Goal: Task Accomplishment & Management: Manage account settings

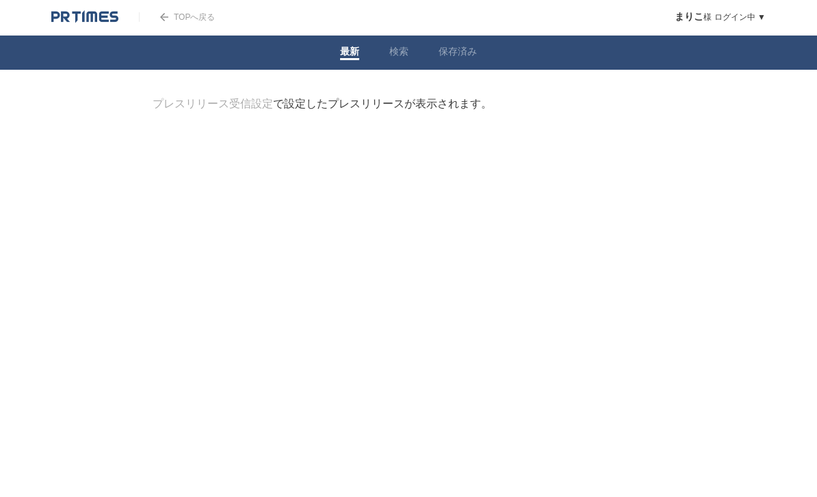
click at [202, 109] on link "プレスリリース受信設定" at bounding box center [213, 104] width 120 height 12
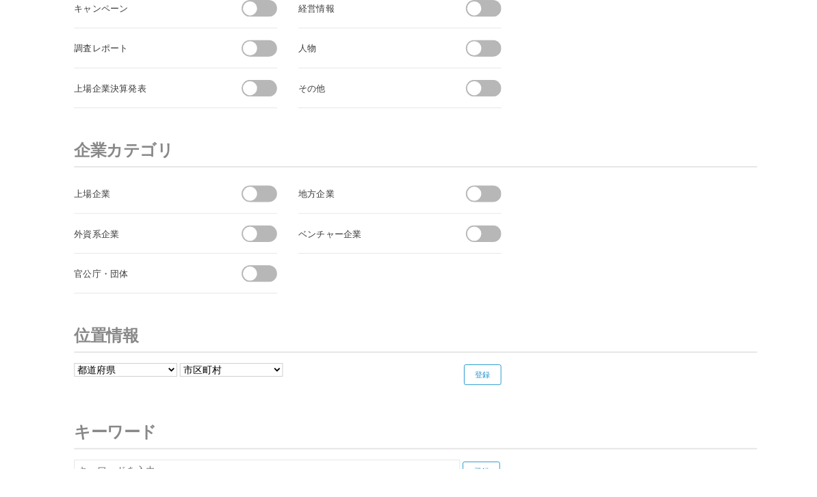
scroll to position [5074, 0]
click at [259, 205] on span at bounding box center [265, 206] width 15 height 15
click at [0, 0] on input "checkbox" at bounding box center [0, 0] width 0 height 0
click at [256, 243] on span at bounding box center [251, 249] width 29 height 18
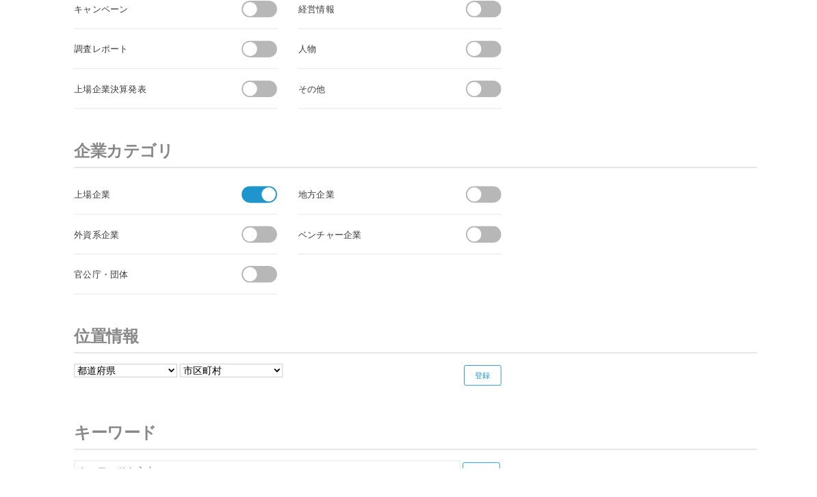
click at [0, 0] on input "checkbox" at bounding box center [0, 0] width 0 height 0
click at [259, 286] on span at bounding box center [265, 291] width 15 height 15
click at [0, 0] on input "checkbox" at bounding box center [0, 0] width 0 height 0
click at [483, 255] on li "ベンチャー企業" at bounding box center [424, 249] width 215 height 42
click at [510, 247] on span at bounding box center [503, 248] width 15 height 15
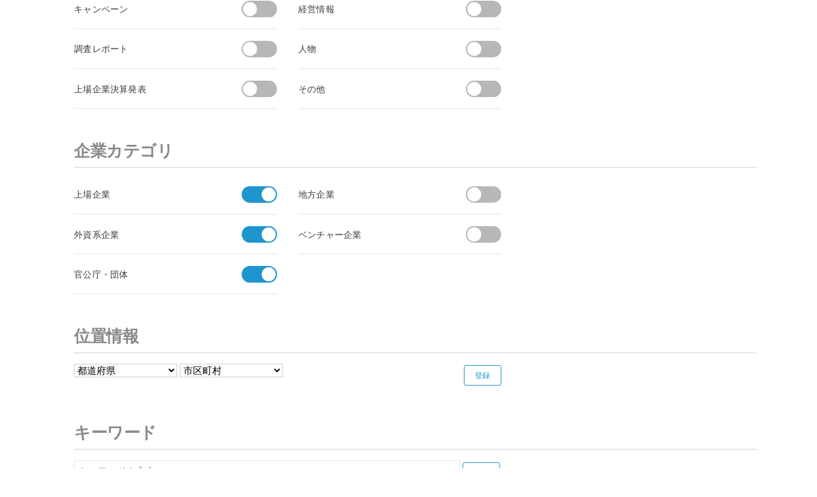
click at [0, 0] on input "checkbox" at bounding box center [0, 0] width 0 height 0
click at [514, 205] on span at bounding box center [517, 207] width 29 height 18
click at [0, 0] on input "checkbox" at bounding box center [0, 0] width 0 height 0
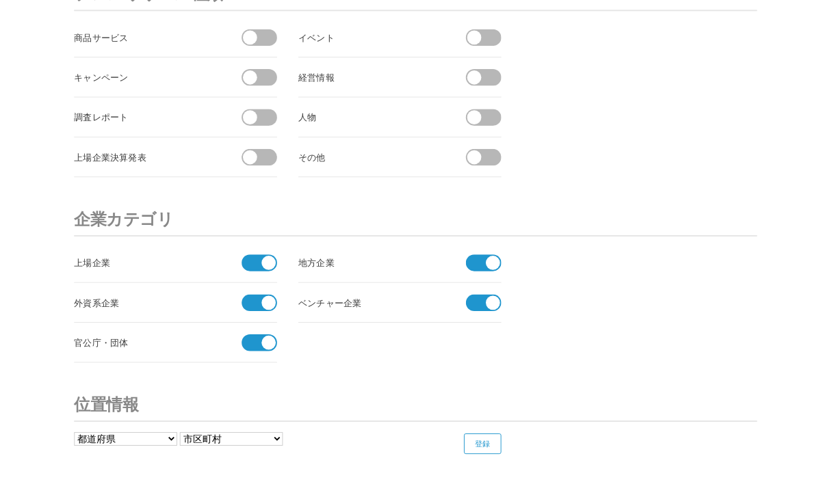
scroll to position [4855, 0]
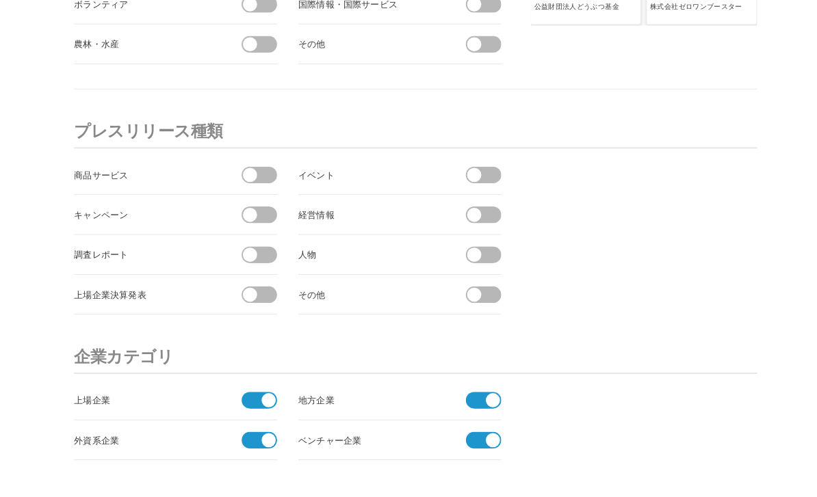
click at [265, 187] on span at bounding box center [265, 186] width 15 height 15
click at [0, 0] on input "checkbox" at bounding box center [0, 0] width 0 height 0
click at [267, 226] on span at bounding box center [265, 228] width 15 height 15
click at [0, 0] on input "checkbox" at bounding box center [0, 0] width 0 height 0
click at [508, 183] on span at bounding box center [503, 186] width 15 height 15
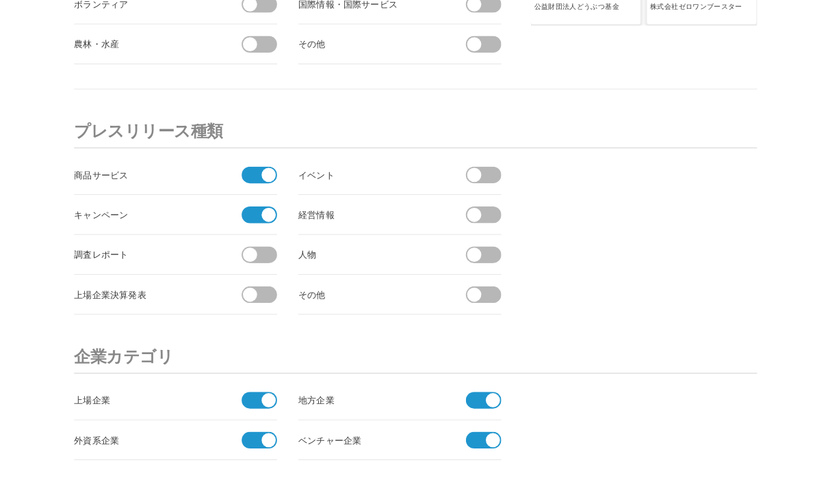
click at [0, 0] on input "checkbox" at bounding box center [0, 0] width 0 height 0
click at [508, 226] on span at bounding box center [503, 228] width 15 height 15
click at [0, 0] on input "checkbox" at bounding box center [0, 0] width 0 height 0
click at [501, 275] on span at bounding box center [503, 270] width 15 height 15
click at [0, 0] on input "checkbox" at bounding box center [0, 0] width 0 height 0
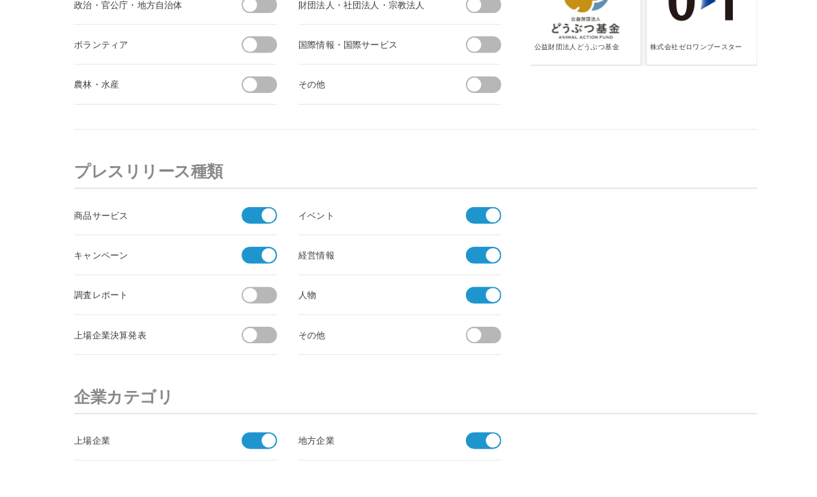
scroll to position [4800, 0]
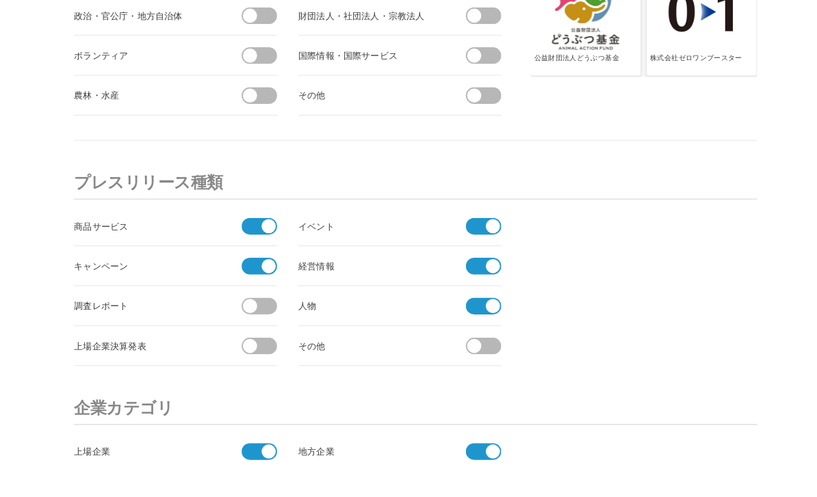
click at [263, 333] on span at bounding box center [251, 326] width 29 height 18
click at [0, 0] on input "checkbox" at bounding box center [0, 0] width 0 height 0
click at [272, 375] on span at bounding box center [279, 368] width 29 height 18
click at [0, 0] on input "checkbox" at bounding box center [0, 0] width 0 height 0
click at [502, 367] on span at bounding box center [503, 367] width 15 height 15
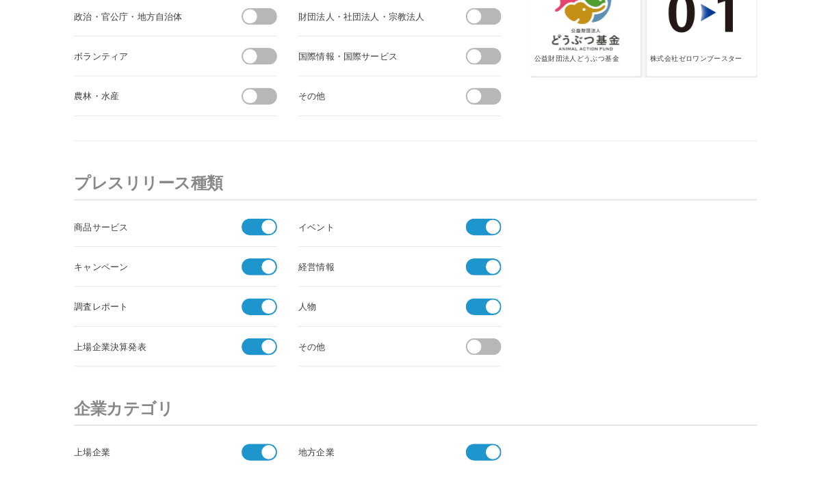
click at [0, 0] on input "checkbox" at bounding box center [0, 0] width 0 height 0
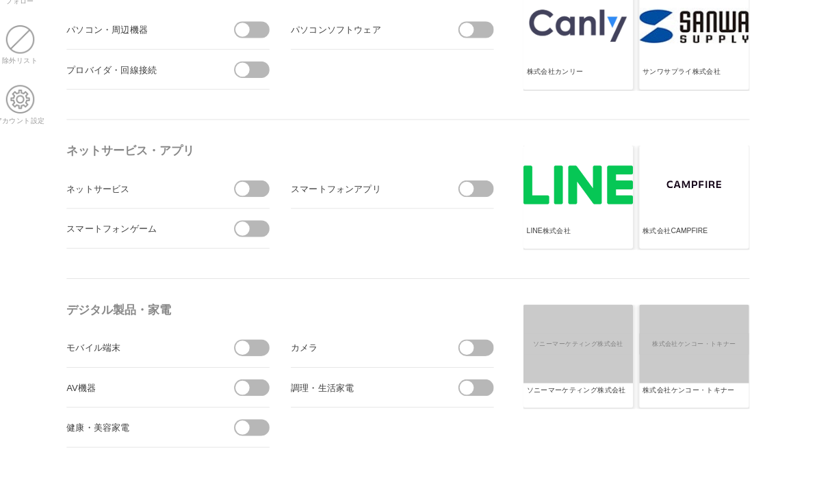
scroll to position [243, 8]
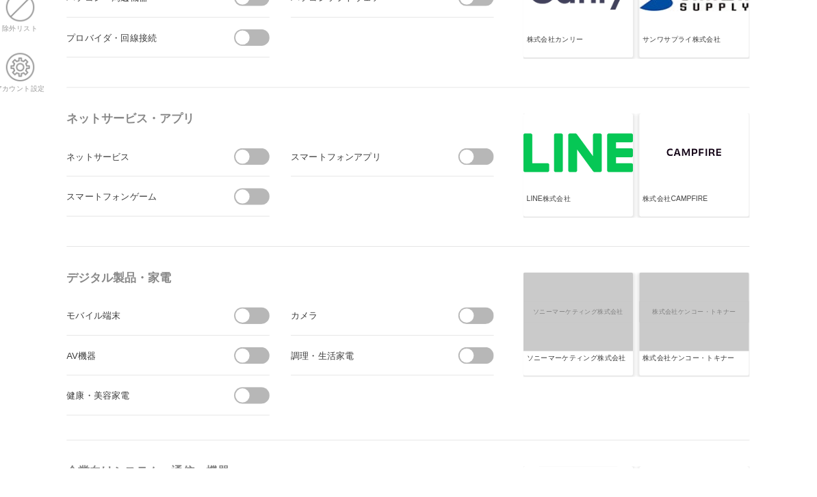
click at [255, 160] on span at bounding box center [257, 166] width 15 height 15
click at [0, 0] on input "checkbox" at bounding box center [0, 0] width 0 height 0
click at [263, 213] on span at bounding box center [271, 209] width 29 height 18
click at [0, 0] on input "checkbox" at bounding box center [0, 0] width 0 height 0
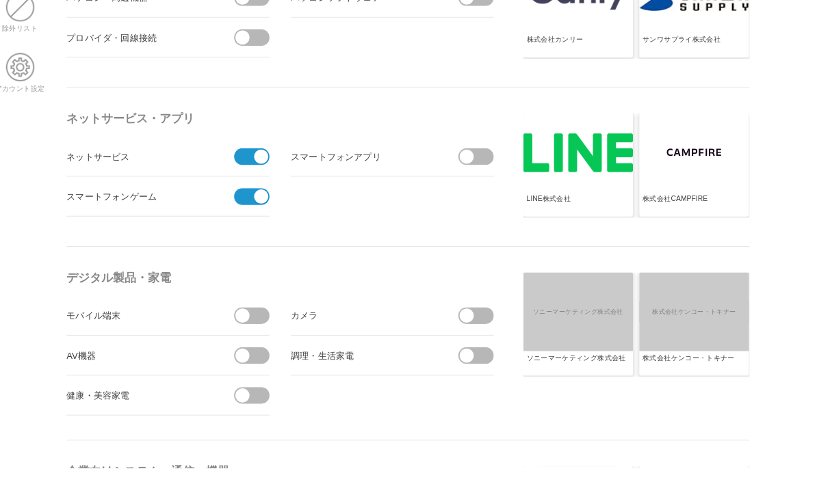
click at [501, 163] on span at bounding box center [495, 166] width 15 height 15
click at [0, 0] on input "checkbox" at bounding box center [0, 0] width 0 height 0
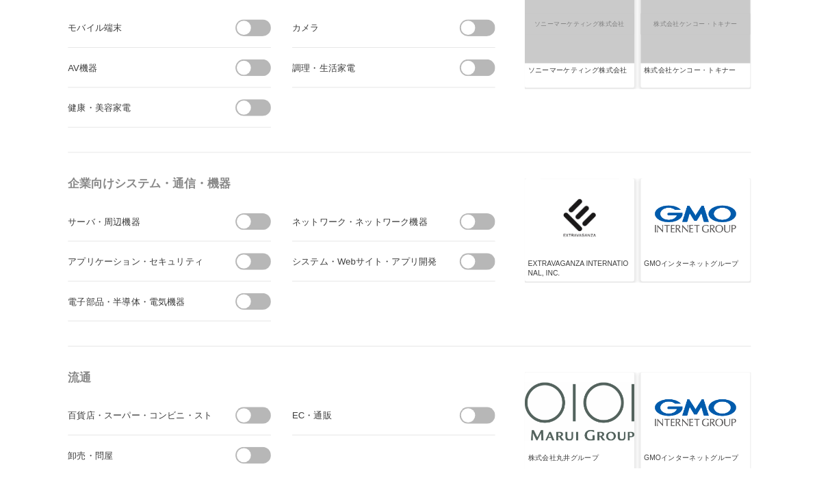
scroll to position [570, 7]
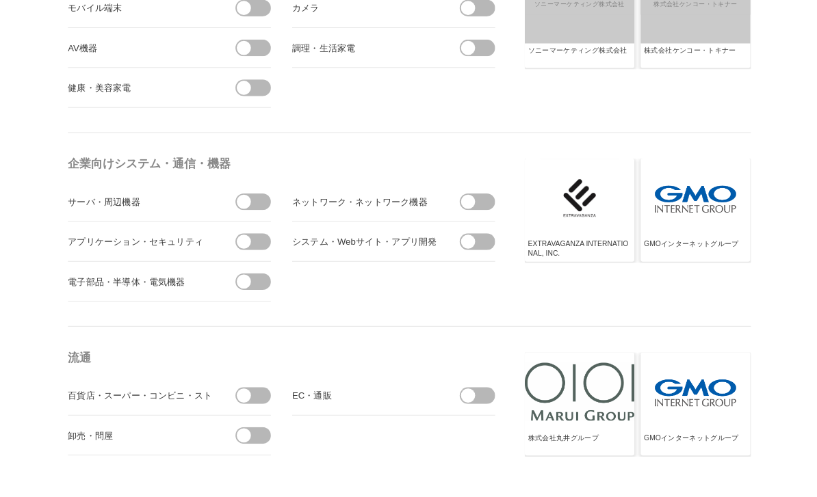
click at [509, 258] on span at bounding box center [511, 257] width 29 height 18
click at [0, 0] on input "checkbox" at bounding box center [0, 0] width 0 height 0
click at [495, 214] on span at bounding box center [496, 214] width 15 height 15
click at [0, 0] on input "checkbox" at bounding box center [0, 0] width 0 height 0
click at [267, 219] on span at bounding box center [273, 214] width 29 height 18
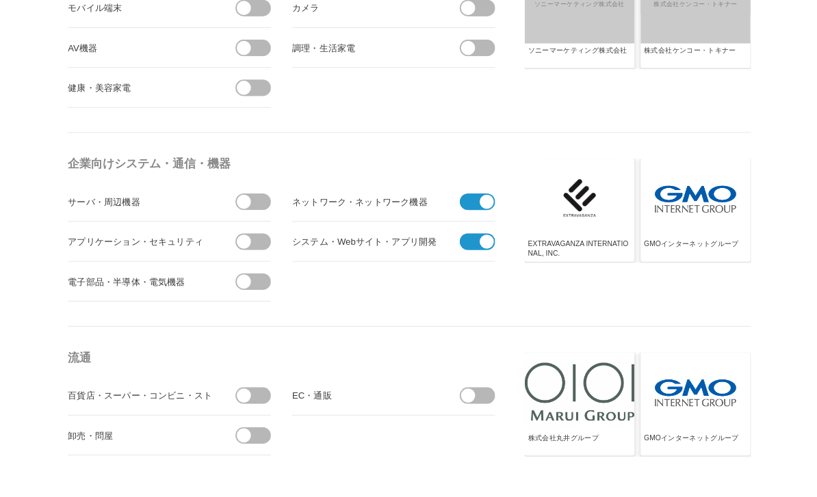
click at [0, 0] on input "checkbox" at bounding box center [0, 0] width 0 height 0
click at [258, 261] on span at bounding box center [258, 256] width 15 height 15
click at [0, 0] on input "checkbox" at bounding box center [0, 0] width 0 height 0
click at [263, 301] on span at bounding box center [258, 298] width 15 height 15
click at [0, 0] on input "checkbox" at bounding box center [0, 0] width 0 height 0
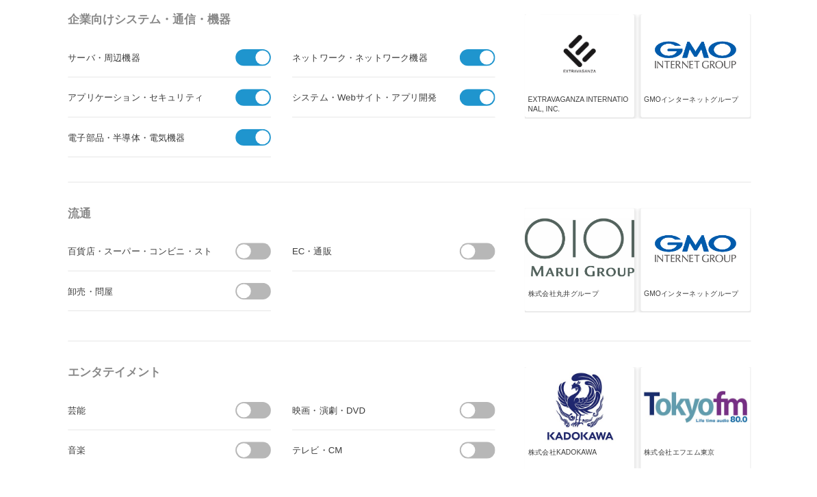
scroll to position [689, 7]
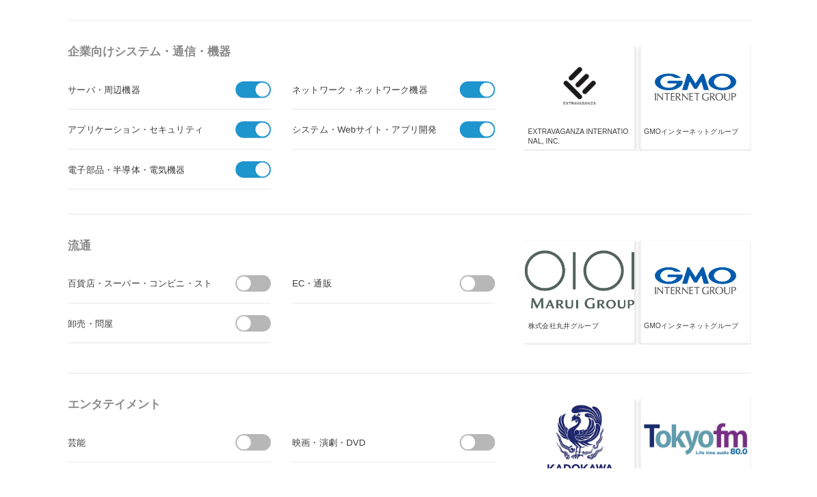
click at [505, 301] on span at bounding box center [511, 301] width 29 height 18
click at [0, 0] on input "checkbox" at bounding box center [0, 0] width 0 height 0
click at [277, 293] on span at bounding box center [273, 301] width 29 height 18
click at [0, 0] on input "checkbox" at bounding box center [0, 0] width 0 height 0
click at [270, 347] on span at bounding box center [273, 343] width 29 height 18
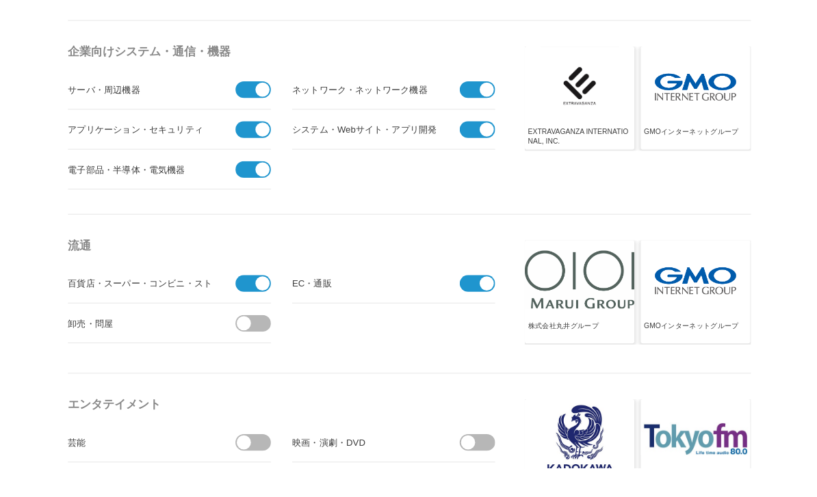
click at [0, 0] on input "checkbox" at bounding box center [0, 0] width 0 height 0
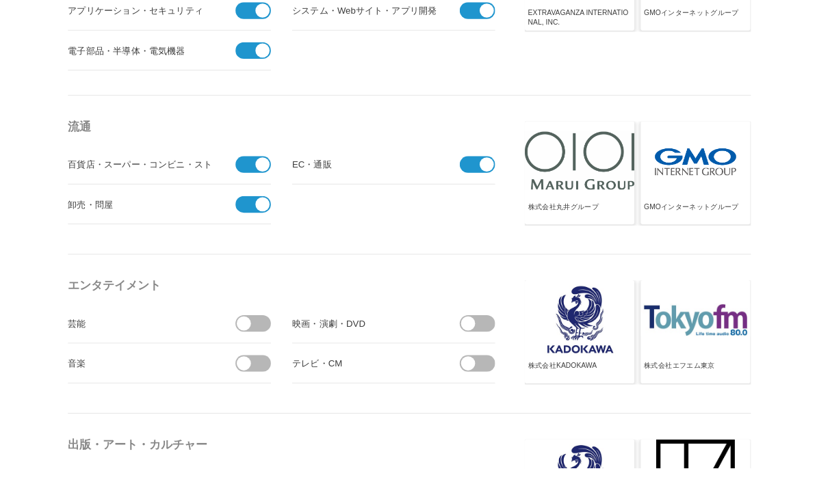
scroll to position [1028, 7]
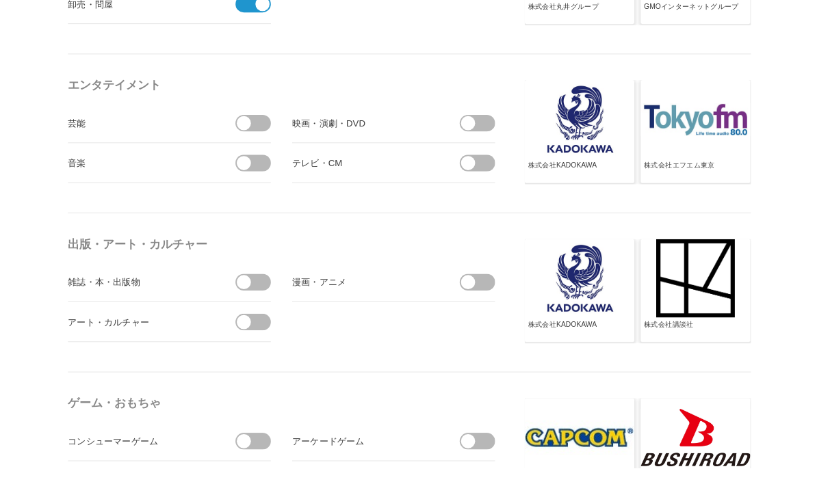
click at [267, 302] on span at bounding box center [273, 300] width 29 height 18
click at [0, 0] on input "checkbox" at bounding box center [0, 0] width 0 height 0
click at [267, 350] on span at bounding box center [273, 342] width 29 height 18
click at [0, 0] on input "checkbox" at bounding box center [0, 0] width 0 height 0
click at [499, 301] on span at bounding box center [496, 299] width 15 height 15
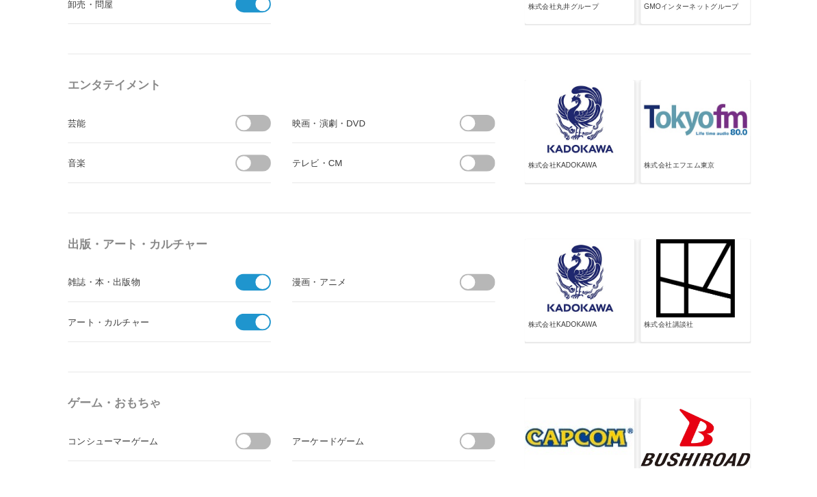
click at [0, 0] on input "checkbox" at bounding box center [0, 0] width 0 height 0
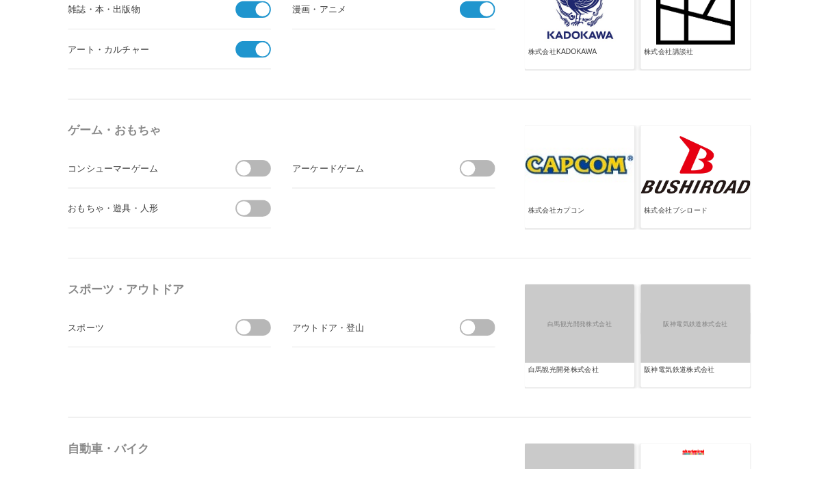
scroll to position [1308, 7]
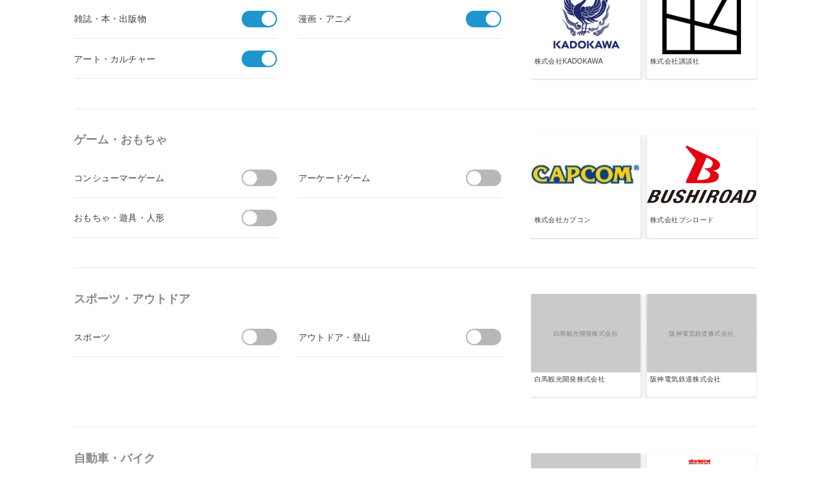
click at [507, 350] on span at bounding box center [517, 358] width 29 height 18
click at [0, 0] on input "checkbox" at bounding box center [0, 0] width 0 height 0
click at [274, 360] on span at bounding box center [279, 358] width 29 height 18
click at [0, 0] on input "checkbox" at bounding box center [0, 0] width 0 height 0
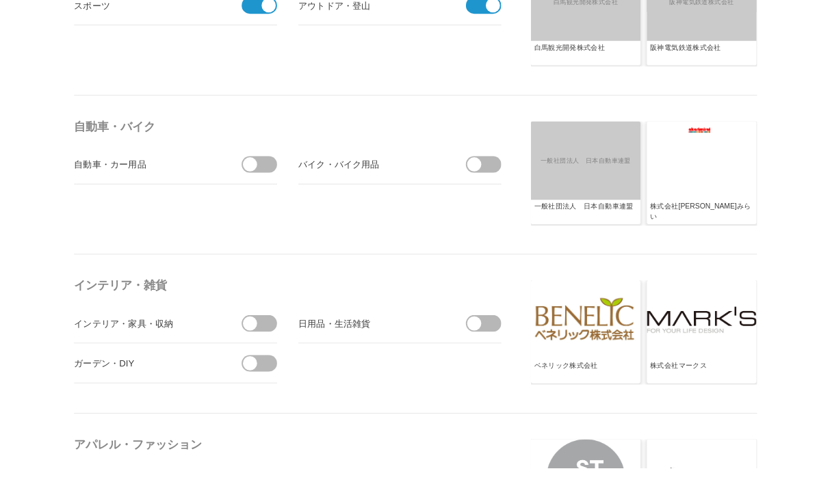
scroll to position [1605, 0]
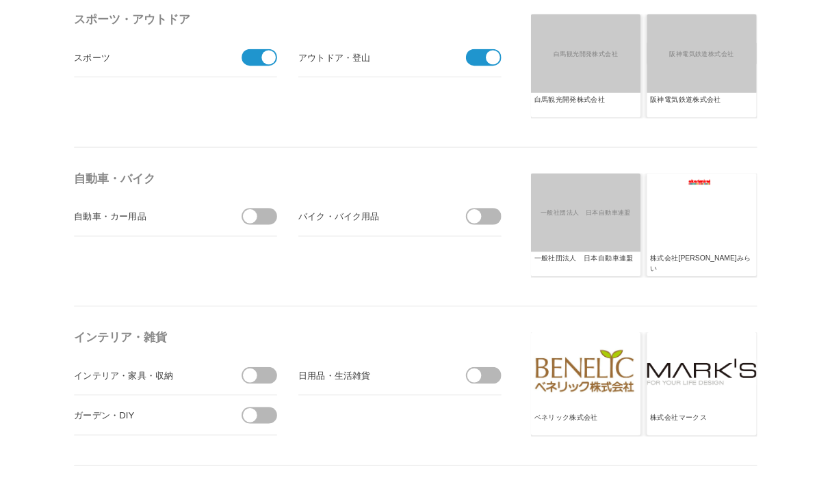
click at [273, 406] on span at bounding box center [279, 399] width 29 height 18
click at [0, 0] on input "checkbox" at bounding box center [0, 0] width 0 height 0
click at [272, 406] on span at bounding box center [270, 399] width 29 height 18
click at [0, 0] on input "checkbox" at bounding box center [0, 0] width 0 height 0
click at [274, 395] on span at bounding box center [279, 399] width 29 height 18
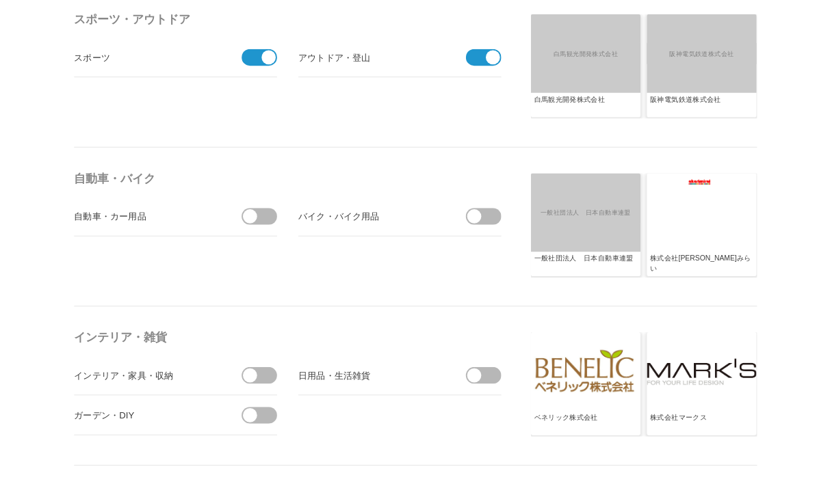
click at [0, 0] on input "受信する" at bounding box center [0, 0] width 0 height 0
click at [267, 442] on span at bounding box center [265, 441] width 15 height 15
click at [0, 0] on input "checkbox" at bounding box center [0, 0] width 0 height 0
click at [497, 398] on span at bounding box center [503, 398] width 15 height 15
click at [0, 0] on input "checkbox" at bounding box center [0, 0] width 0 height 0
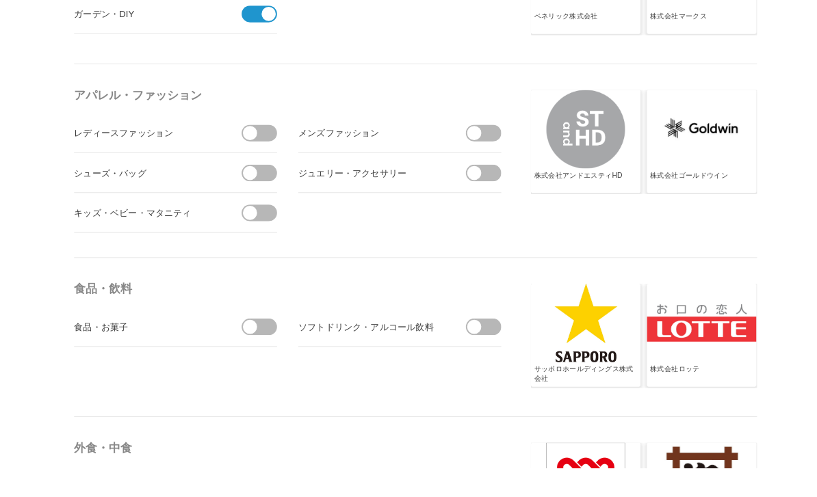
scroll to position [2050, 0]
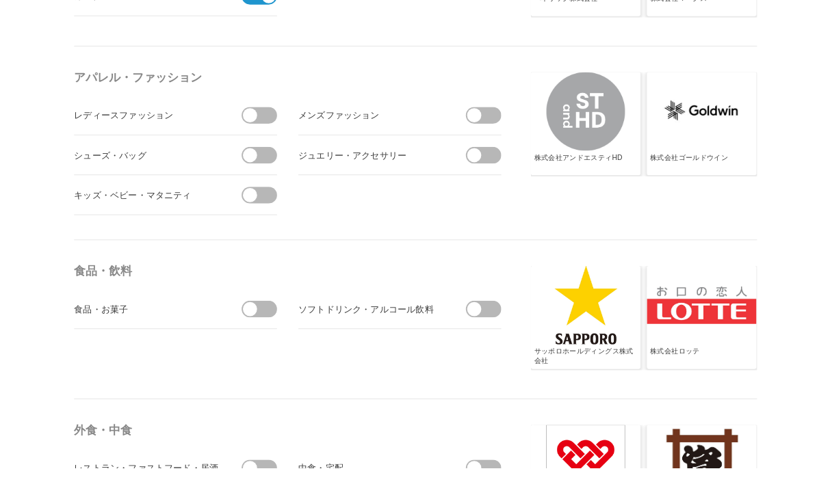
click at [262, 127] on span at bounding box center [265, 122] width 15 height 15
click at [0, 0] on input "checkbox" at bounding box center [0, 0] width 0 height 0
click at [277, 171] on span at bounding box center [279, 165] width 29 height 18
click at [0, 0] on input "checkbox" at bounding box center [0, 0] width 0 height 0
click at [505, 122] on span at bounding box center [503, 122] width 15 height 15
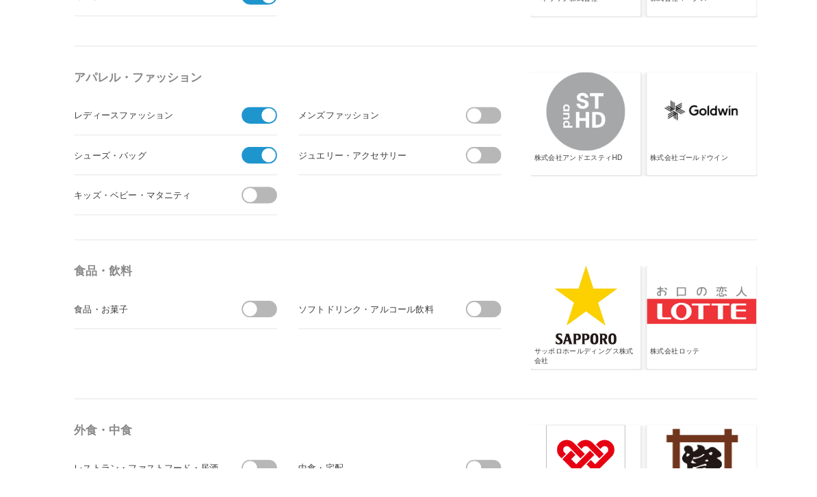
click at [0, 0] on input "checkbox" at bounding box center [0, 0] width 0 height 0
click at [503, 168] on span at bounding box center [503, 164] width 15 height 15
click at [0, 0] on input "checkbox" at bounding box center [0, 0] width 0 height 0
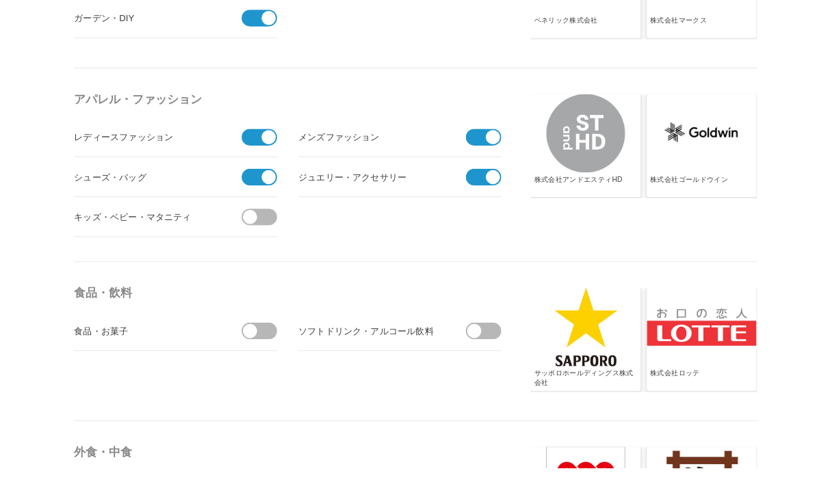
click at [267, 227] on span at bounding box center [265, 230] width 15 height 15
click at [0, 0] on input "checkbox" at bounding box center [0, 0] width 0 height 0
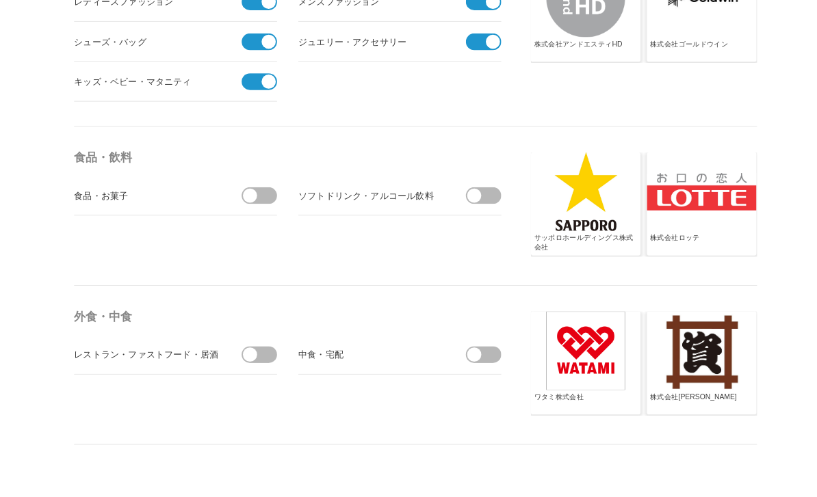
scroll to position [2255, 0]
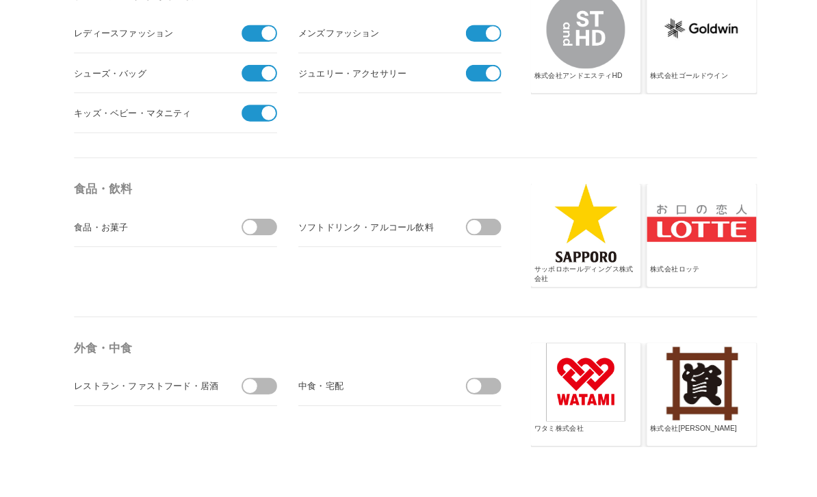
click at [269, 233] on span at bounding box center [279, 242] width 29 height 18
click at [0, 0] on input "checkbox" at bounding box center [0, 0] width 0 height 0
click at [510, 238] on span at bounding box center [503, 241] width 15 height 15
click at [0, 0] on input "checkbox" at bounding box center [0, 0] width 0 height 0
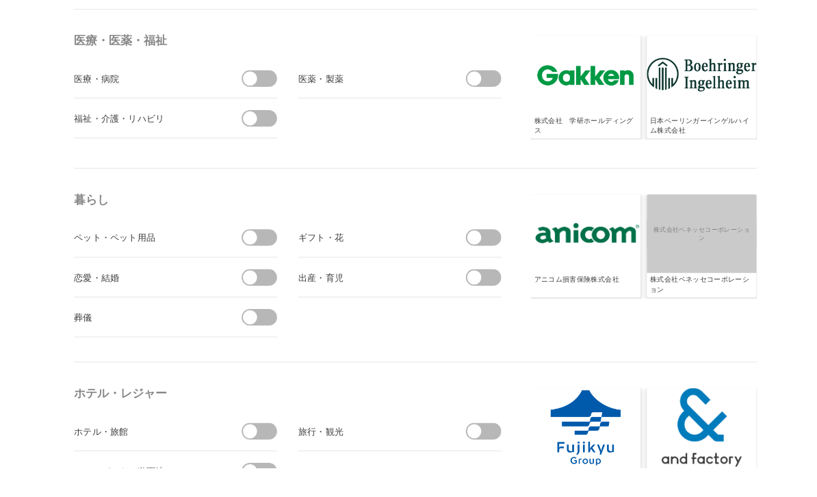
scroll to position [2797, 0]
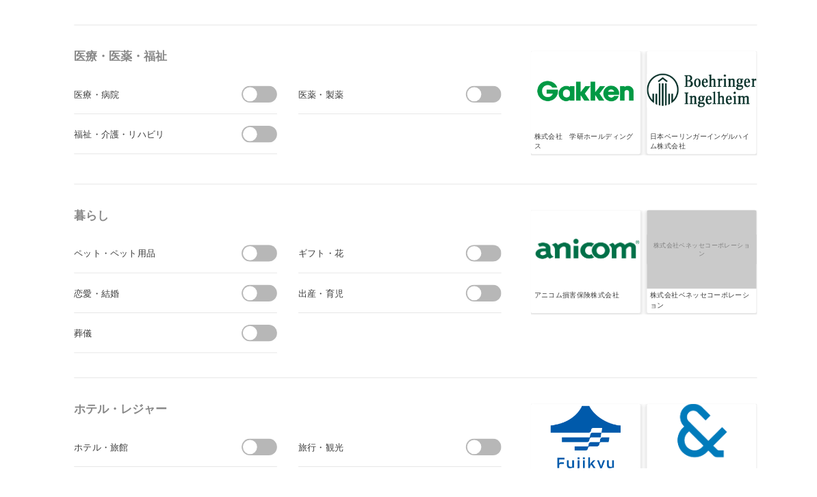
click at [259, 276] on span at bounding box center [251, 269] width 29 height 18
click at [0, 0] on input "checkbox" at bounding box center [0, 0] width 0 height 0
click at [287, 275] on span at bounding box center [285, 268] width 15 height 15
click at [0, 0] on input "受信しない" at bounding box center [0, 0] width 0 height 0
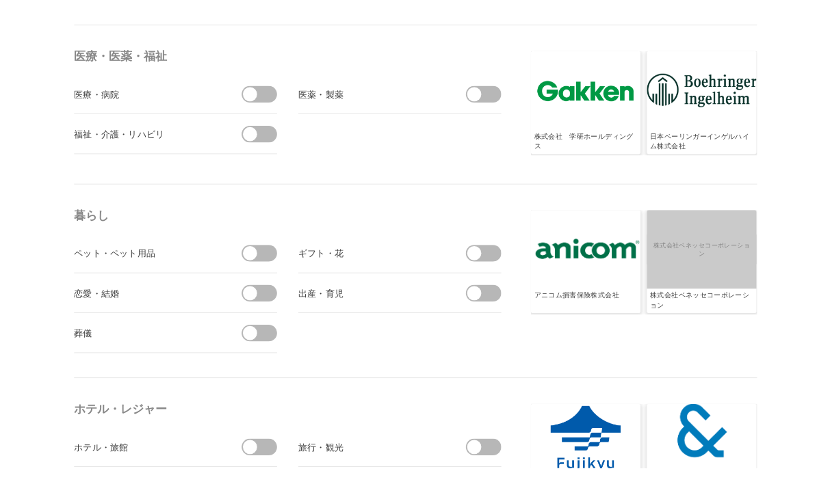
click at [517, 315] on span at bounding box center [517, 311] width 29 height 18
click at [0, 0] on input "checkbox" at bounding box center [0, 0] width 0 height 0
click at [511, 266] on span at bounding box center [517, 269] width 29 height 18
click at [0, 0] on input "checkbox" at bounding box center [0, 0] width 0 height 0
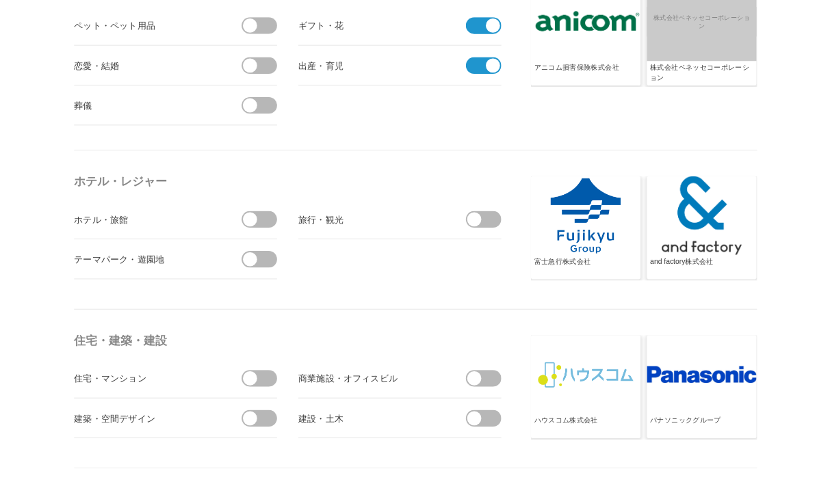
scroll to position [3011, 0]
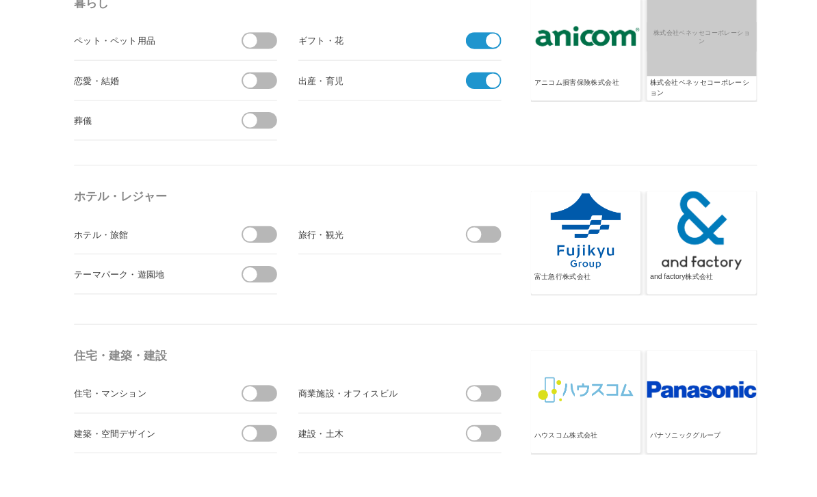
click at [265, 248] on span at bounding box center [265, 248] width 15 height 15
click at [0, 0] on input "checkbox" at bounding box center [0, 0] width 0 height 0
click at [259, 297] on span at bounding box center [251, 291] width 29 height 18
click at [0, 0] on input "checkbox" at bounding box center [0, 0] width 0 height 0
click at [518, 249] on span at bounding box center [517, 249] width 29 height 18
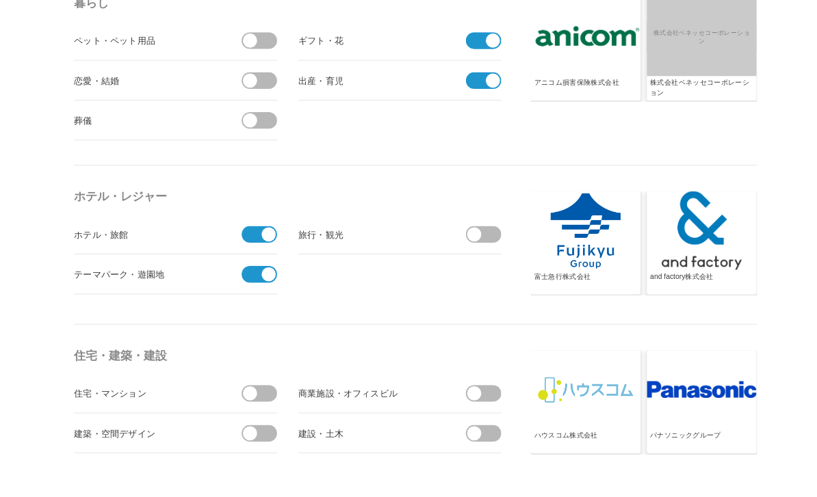
click at [0, 0] on input "checkbox" at bounding box center [0, 0] width 0 height 0
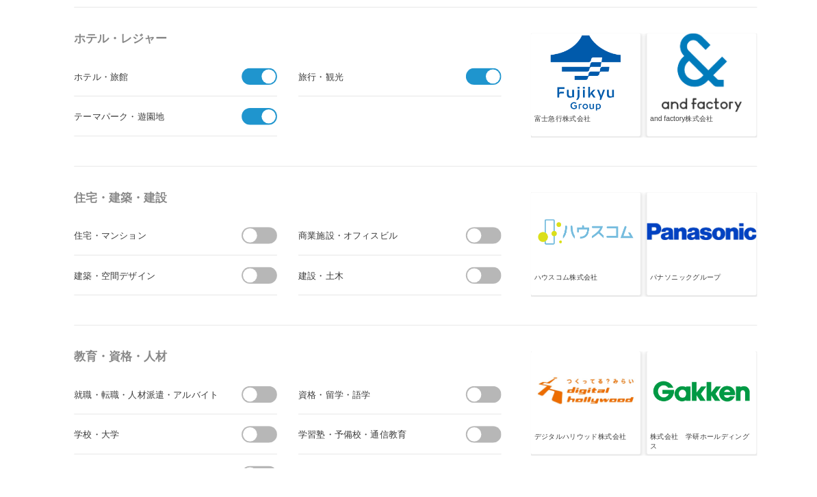
scroll to position [3196, 0]
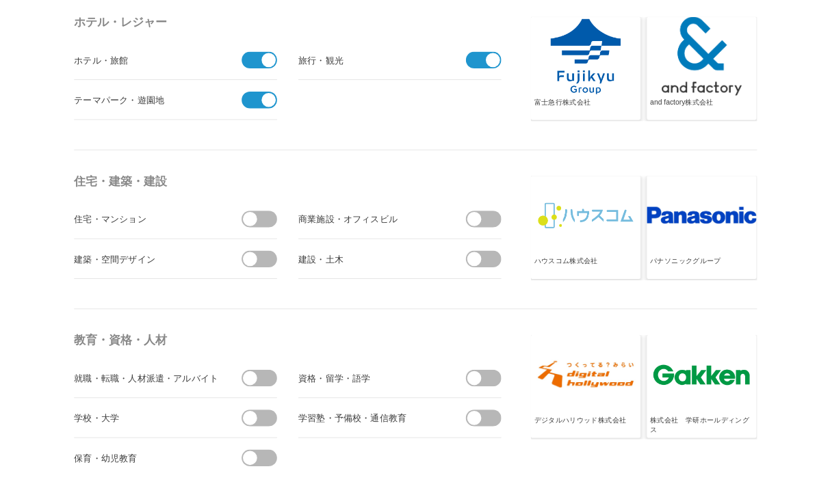
click at [257, 250] on li "住宅・マンション" at bounding box center [186, 232] width 215 height 42
click at [273, 278] on span at bounding box center [279, 275] width 29 height 18
click at [0, 0] on input "checkbox" at bounding box center [0, 0] width 0 height 0
click at [271, 224] on span at bounding box center [279, 233] width 29 height 18
click at [0, 0] on input "checkbox" at bounding box center [0, 0] width 0 height 0
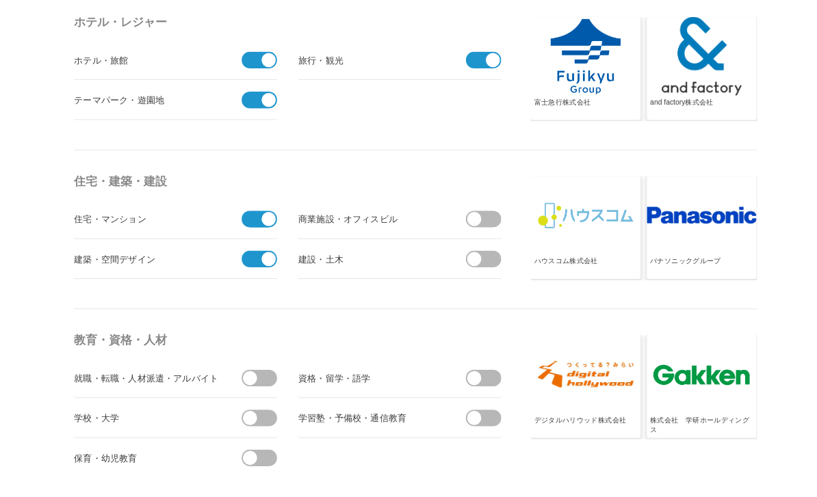
click at [508, 274] on span at bounding box center [503, 274] width 15 height 15
click at [0, 0] on input "checkbox" at bounding box center [0, 0] width 0 height 0
click at [505, 228] on span at bounding box center [503, 232] width 15 height 15
click at [0, 0] on input "checkbox" at bounding box center [0, 0] width 0 height 0
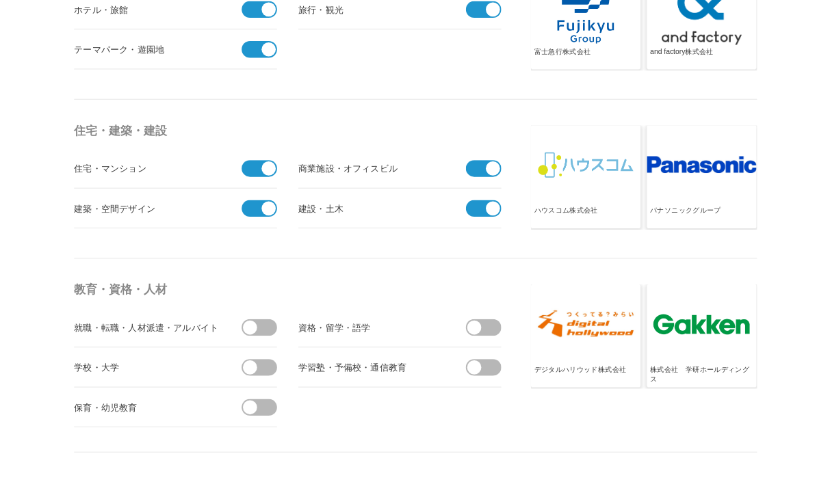
scroll to position [3385, 0]
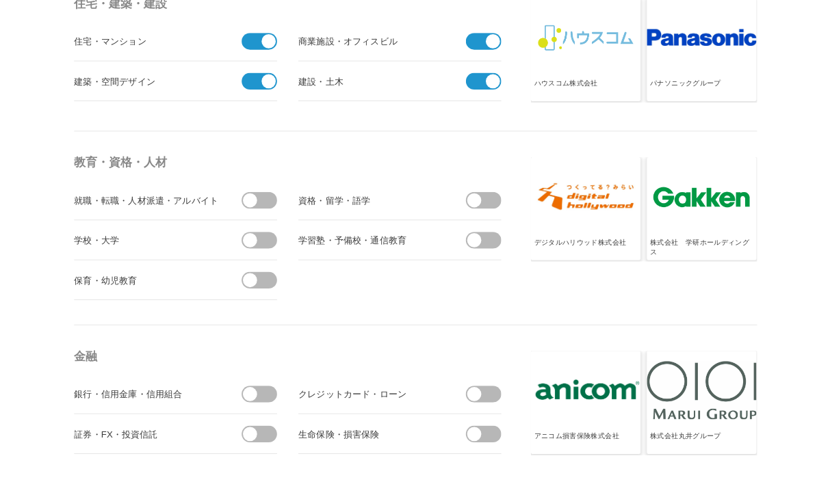
click at [502, 216] on span at bounding box center [503, 212] width 15 height 15
click at [0, 0] on input "checkbox" at bounding box center [0, 0] width 0 height 0
click at [510, 256] on span at bounding box center [503, 255] width 15 height 15
click at [0, 0] on input "checkbox" at bounding box center [0, 0] width 0 height 0
click at [267, 263] on span at bounding box center [279, 255] width 29 height 18
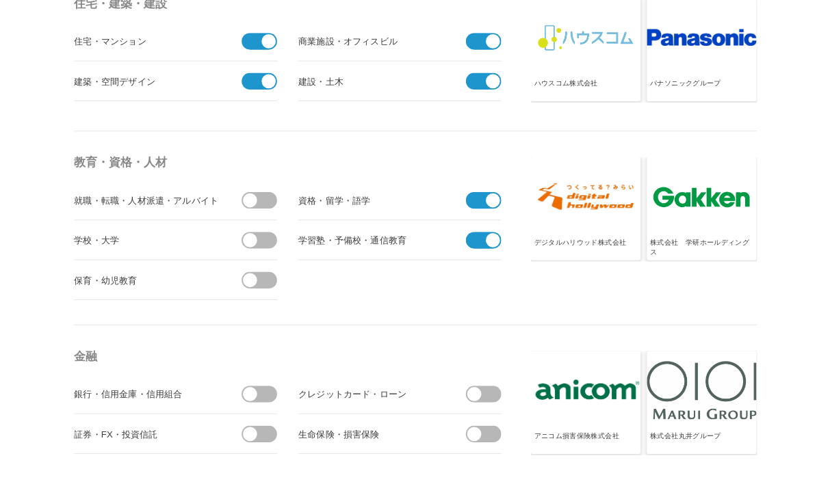
click at [0, 0] on input "checkbox" at bounding box center [0, 0] width 0 height 0
click at [276, 210] on span at bounding box center [279, 213] width 29 height 18
click at [0, 0] on input "checkbox" at bounding box center [0, 0] width 0 height 0
click at [273, 298] on span at bounding box center [279, 298] width 29 height 18
click at [0, 0] on input "checkbox" at bounding box center [0, 0] width 0 height 0
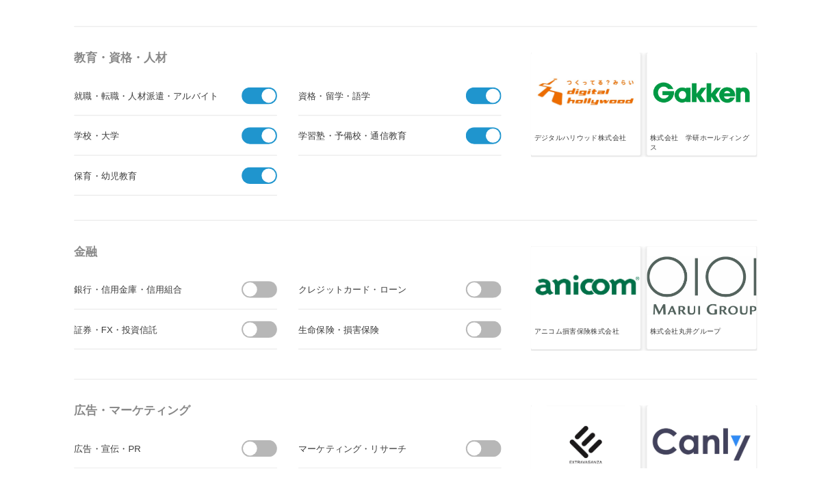
scroll to position [3478, 0]
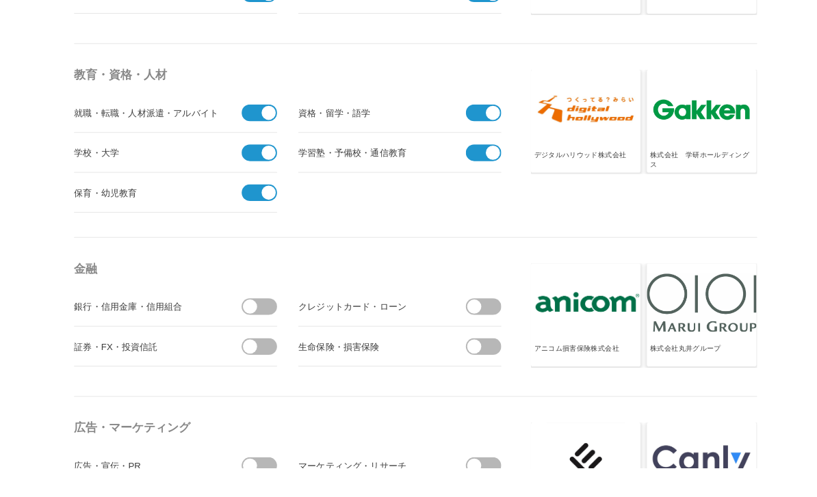
click at [265, 317] on span at bounding box center [251, 326] width 29 height 18
click at [0, 0] on input "checkbox" at bounding box center [0, 0] width 0 height 0
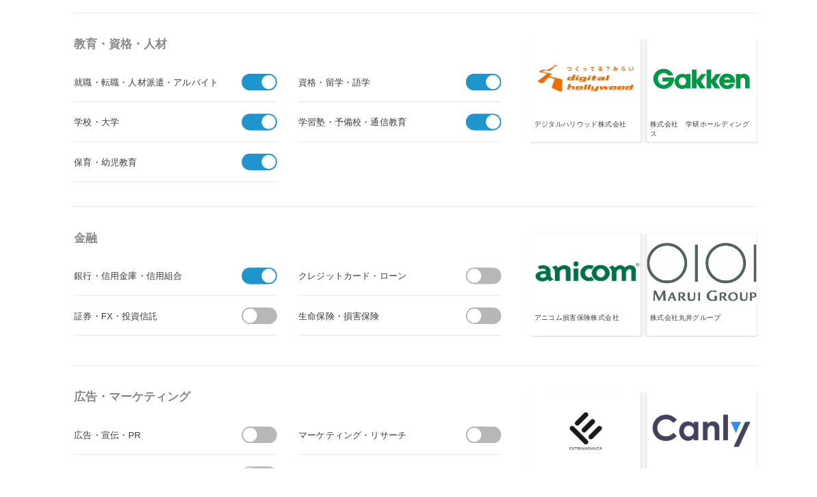
scroll to position [3711, 0]
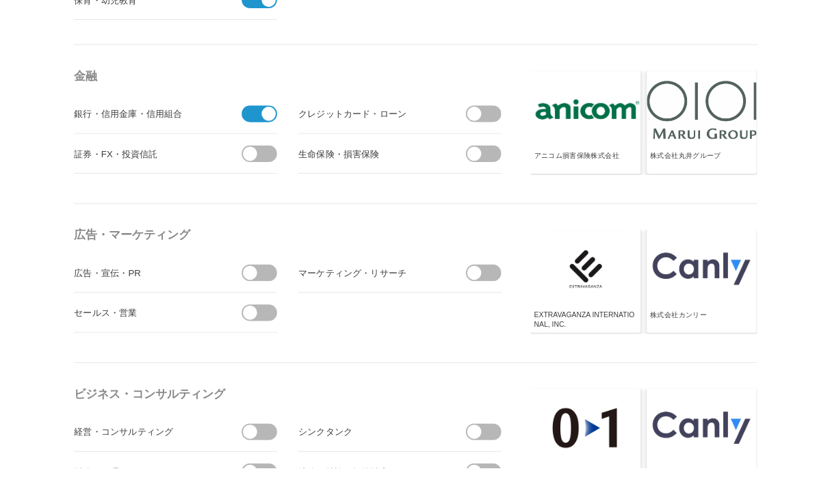
click at [278, 281] on span at bounding box center [279, 289] width 29 height 18
click at [0, 0] on input "checkbox" at bounding box center [0, 0] width 0 height 0
click at [275, 340] on span at bounding box center [279, 332] width 29 height 18
click at [0, 0] on input "checkbox" at bounding box center [0, 0] width 0 height 0
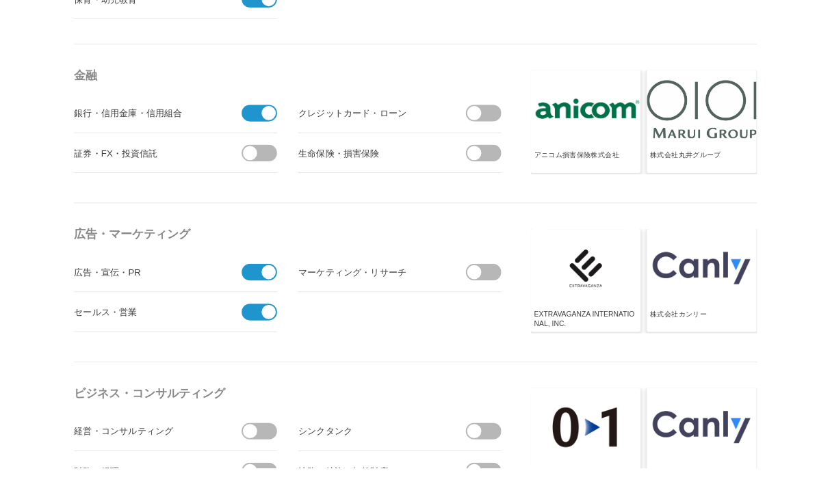
click at [513, 287] on span at bounding box center [517, 289] width 29 height 18
click at [0, 0] on input "checkbox" at bounding box center [0, 0] width 0 height 0
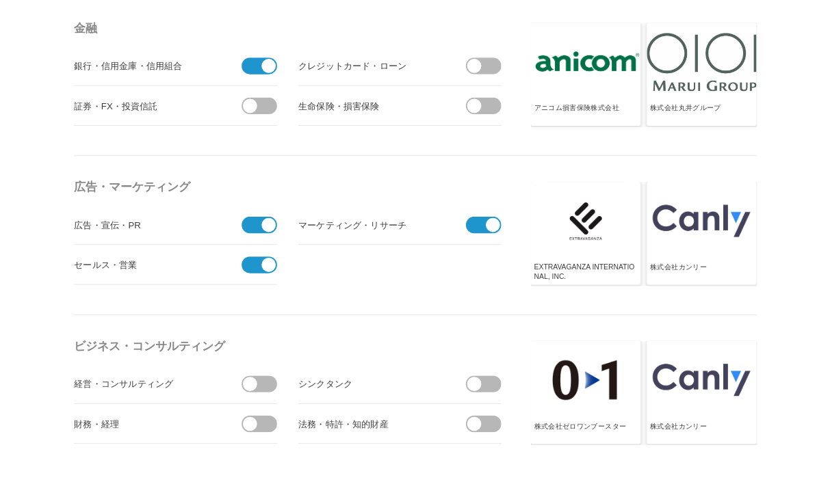
scroll to position [3858, 0]
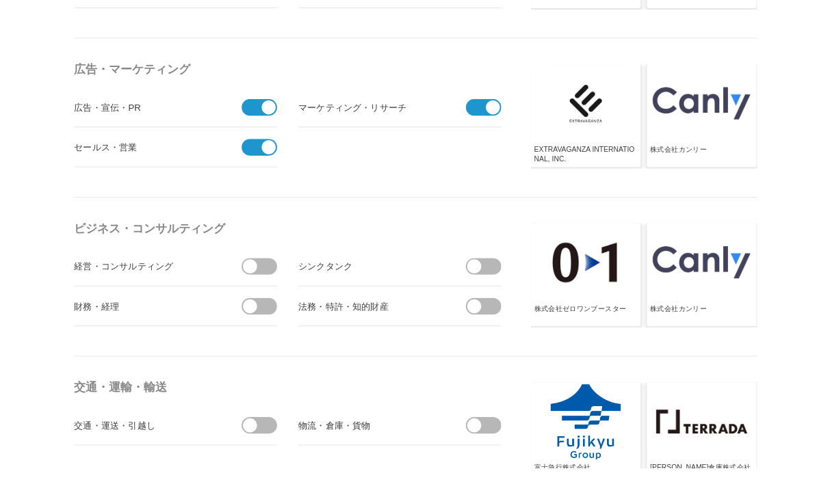
click at [272, 285] on span at bounding box center [265, 283] width 15 height 15
click at [0, 0] on input "checkbox" at bounding box center [0, 0] width 0 height 0
click at [280, 326] on span at bounding box center [279, 326] width 29 height 18
click at [0, 0] on input "checkbox" at bounding box center [0, 0] width 0 height 0
click at [526, 276] on span at bounding box center [517, 283] width 29 height 18
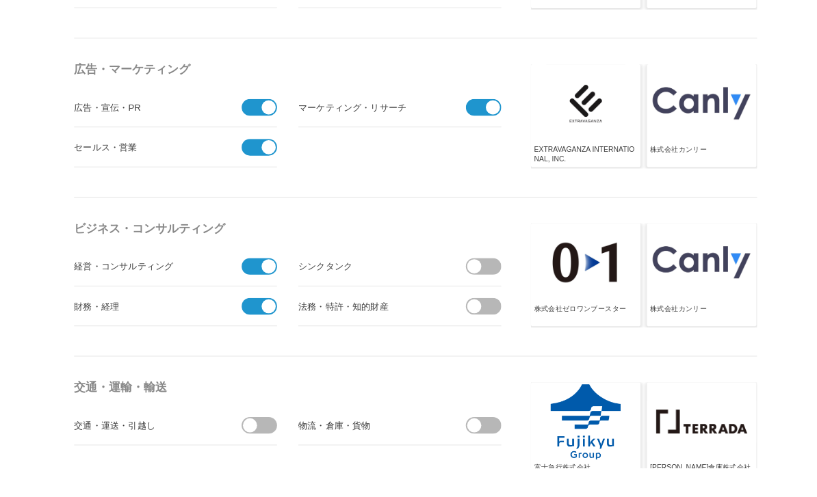
click at [0, 0] on input "checkbox" at bounding box center [0, 0] width 0 height 0
click at [518, 330] on span at bounding box center [517, 326] width 29 height 18
click at [0, 0] on input "checkbox" at bounding box center [0, 0] width 0 height 0
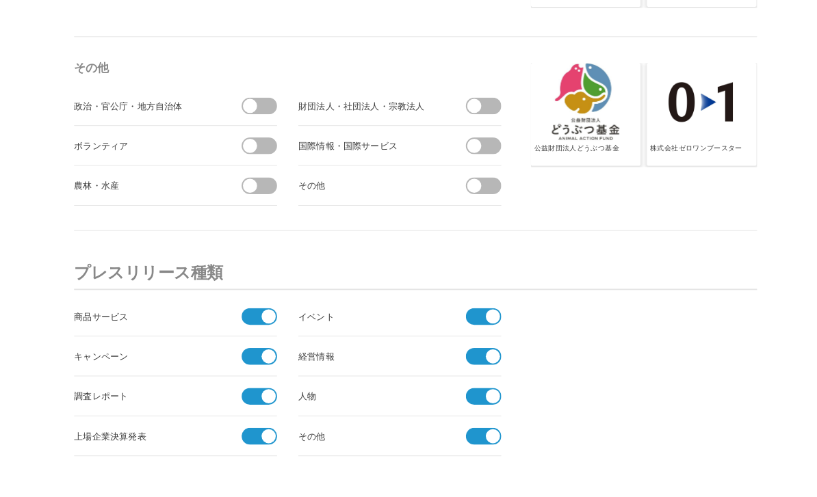
scroll to position [4585, 0]
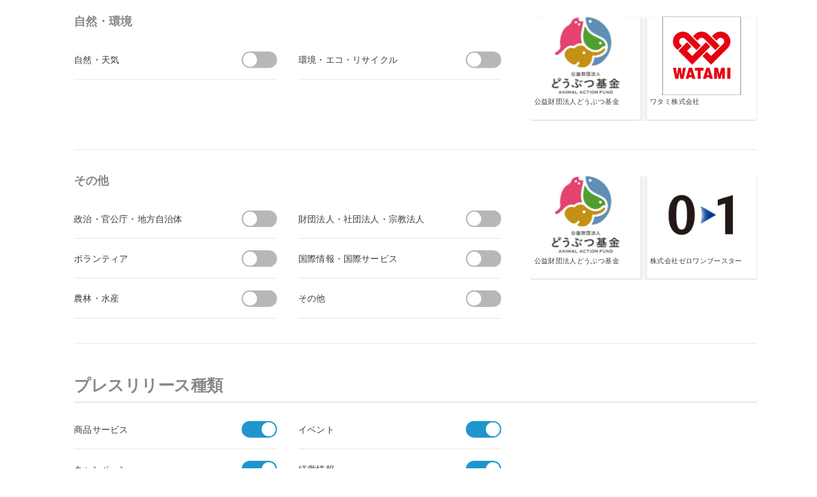
click at [282, 224] on span at bounding box center [279, 233] width 29 height 18
click at [0, 0] on input "checkbox" at bounding box center [0, 0] width 0 height 0
click at [272, 269] on span at bounding box center [279, 275] width 29 height 18
click at [0, 0] on input "checkbox" at bounding box center [0, 0] width 0 height 0
click at [274, 324] on span at bounding box center [279, 317] width 29 height 18
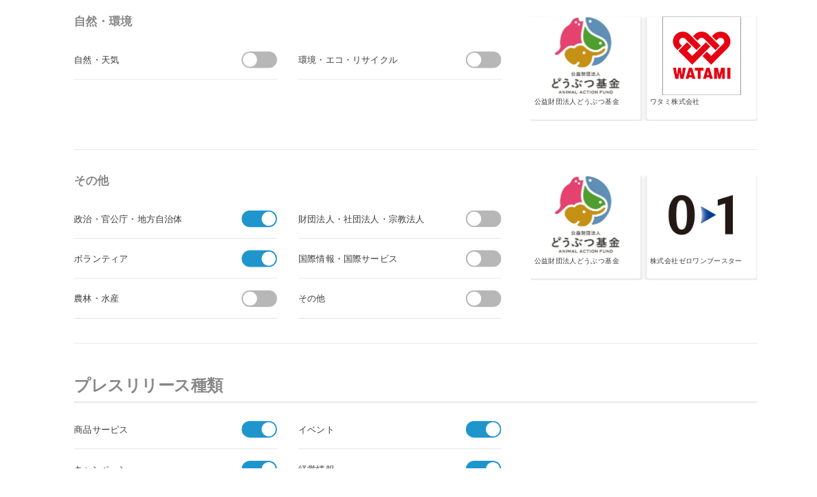
click at [0, 0] on input "checkbox" at bounding box center [0, 0] width 0 height 0
click at [514, 235] on span at bounding box center [517, 233] width 29 height 18
click at [0, 0] on input "checkbox" at bounding box center [0, 0] width 0 height 0
click at [523, 291] on li "国際情報・国際サービス" at bounding box center [424, 275] width 215 height 42
click at [518, 324] on span at bounding box center [517, 317] width 29 height 18
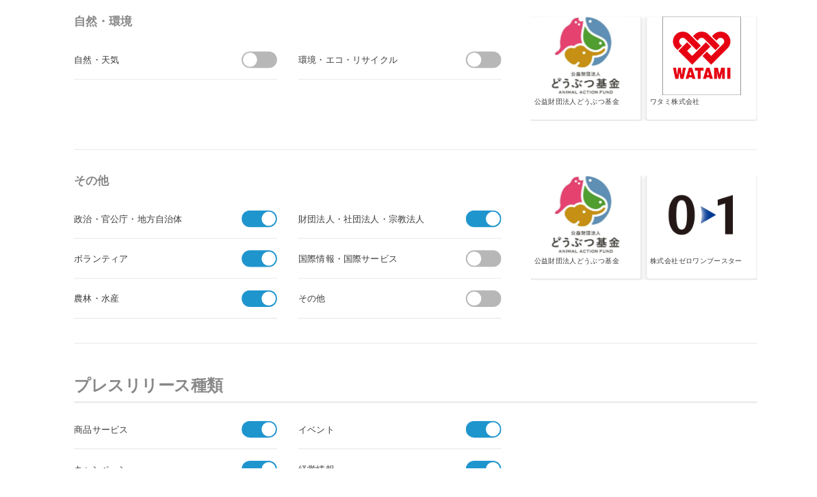
click at [0, 0] on input "checkbox" at bounding box center [0, 0] width 0 height 0
click at [514, 272] on span at bounding box center [517, 275] width 29 height 18
click at [0, 0] on input "checkbox" at bounding box center [0, 0] width 0 height 0
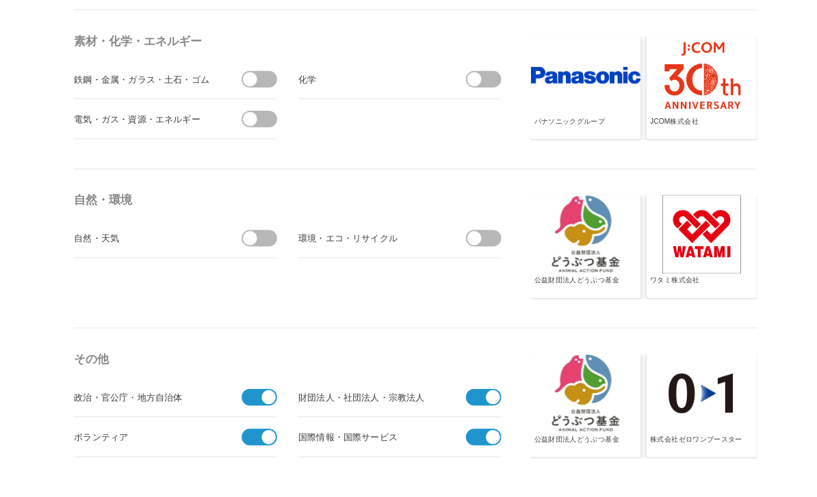
scroll to position [4374, 0]
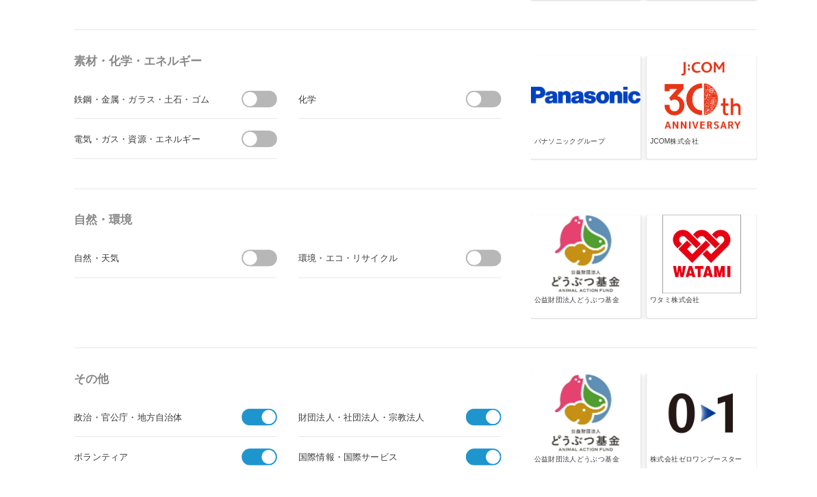
click at [520, 269] on span at bounding box center [517, 274] width 29 height 18
click at [0, 0] on input "checkbox" at bounding box center [0, 0] width 0 height 0
click at [280, 268] on span at bounding box center [279, 274] width 29 height 18
click at [0, 0] on input "checkbox" at bounding box center [0, 0] width 0 height 0
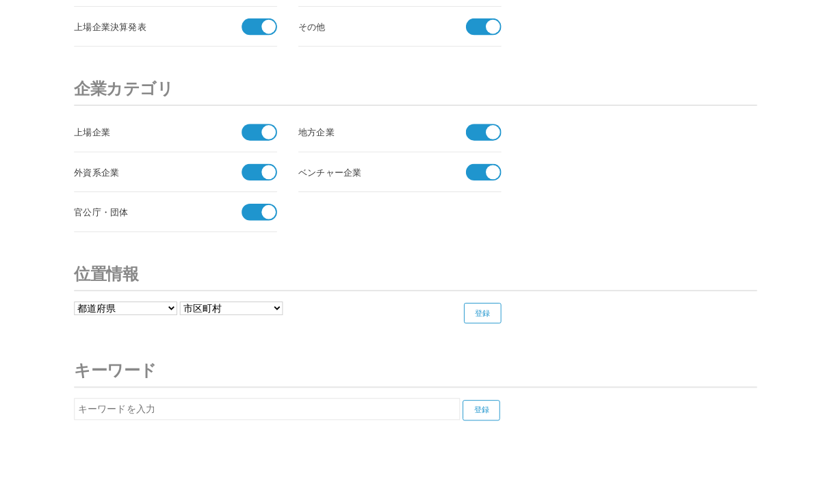
scroll to position [5139, 0]
click at [145, 335] on select "都道府県 北海道 青森県 岩手県 宮城県 秋田県 山形県 福島県 茨城県 栃木県 群馬県 埼玉県 千葉県 東京都 神奈川県 新潟県 富山県 石川県 福井県" at bounding box center [133, 328] width 109 height 14
click at [153, 334] on select "都道府県 北海道 青森県 岩手県 宮城県 秋田県 山形県 福島県 茨城県 栃木県 群馬県 埼玉県 千葉県 東京都 神奈川県 新潟県 富山県 石川県 福井県" at bounding box center [133, 328] width 109 height 14
select select "47"
click at [359, 390] on h3 "キーワード" at bounding box center [441, 395] width 725 height 36
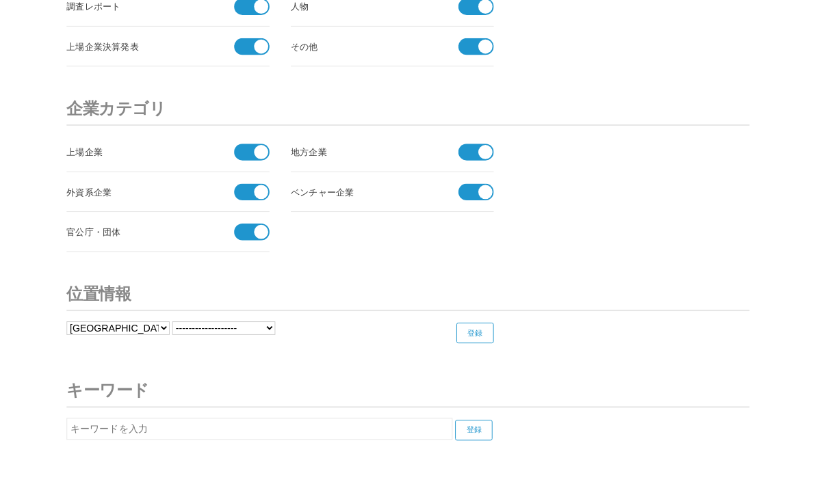
click at [251, 345] on select "------------------- 那覇市 宜野湾市 石垣市 浦添市 名護市 糸満市 沖縄市 豊見城市 うるま市 宮古島市 南城市 国頭村 大宜味村 東村…" at bounding box center [237, 348] width 109 height 14
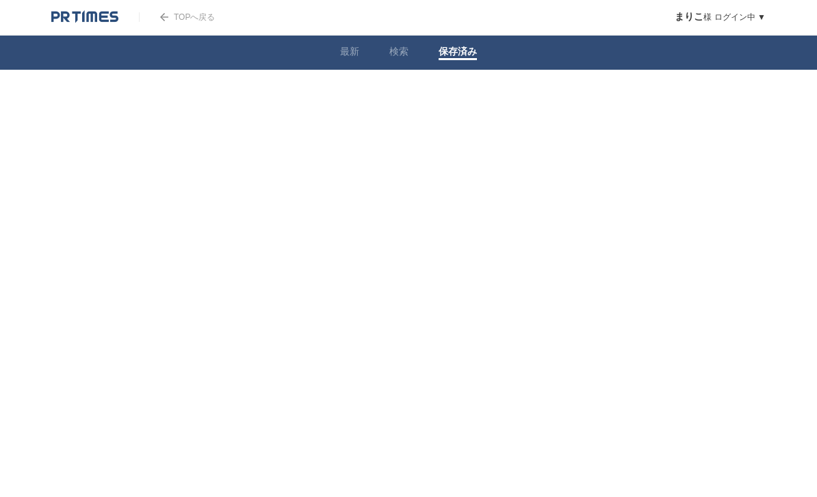
click at [406, 55] on link "検索" at bounding box center [398, 53] width 19 height 14
click at [340, 65] on li "最新" at bounding box center [349, 53] width 49 height 34
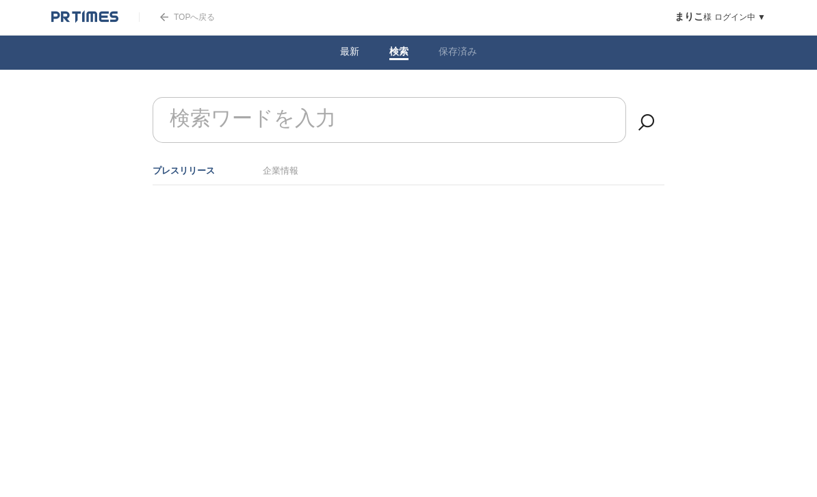
click at [333, 49] on li "最新" at bounding box center [349, 53] width 49 height 34
click at [343, 66] on li "最新" at bounding box center [349, 53] width 49 height 34
click at [356, 57] on link "最新" at bounding box center [349, 53] width 19 height 14
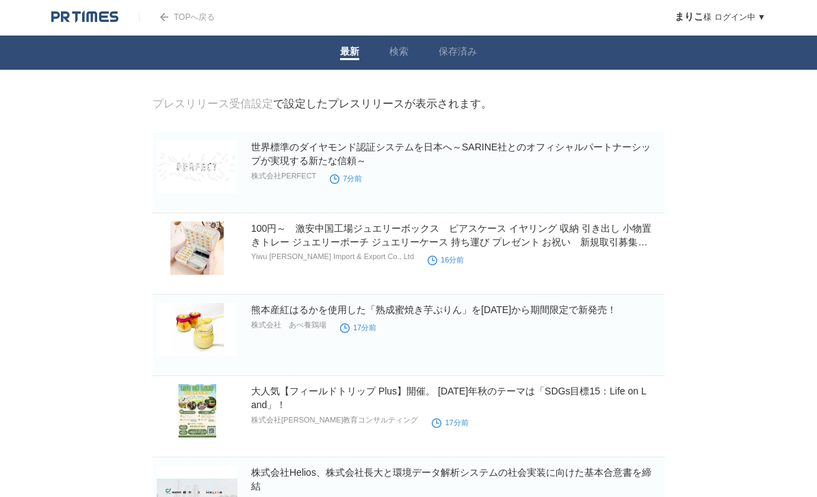
click at [230, 109] on link "プレスリリース受信設定" at bounding box center [213, 104] width 120 height 12
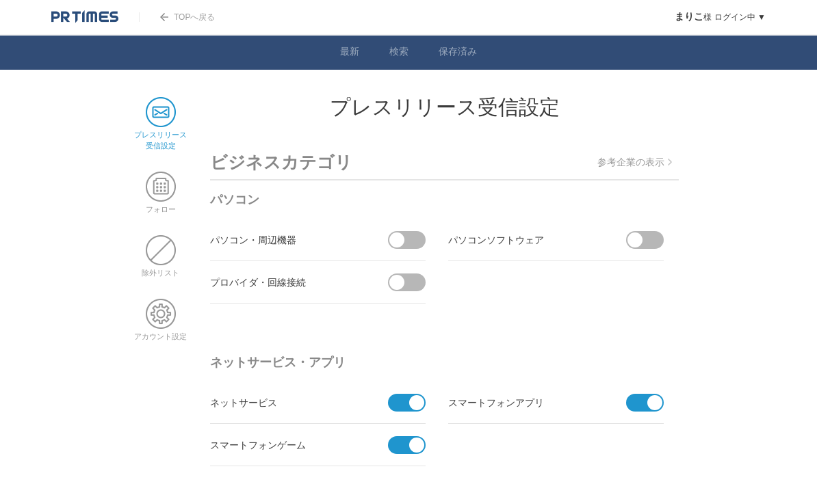
click at [168, 187] on span at bounding box center [161, 187] width 30 height 30
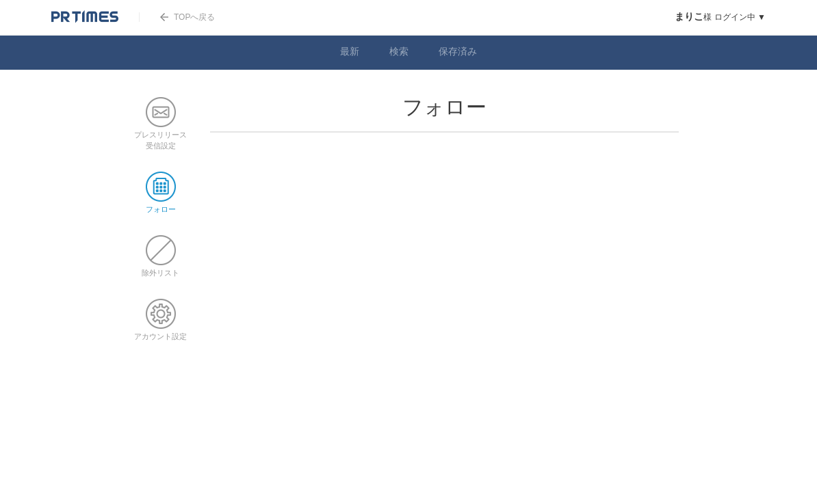
click at [165, 261] on span at bounding box center [161, 250] width 30 height 30
click at [157, 329] on span at bounding box center [161, 314] width 30 height 30
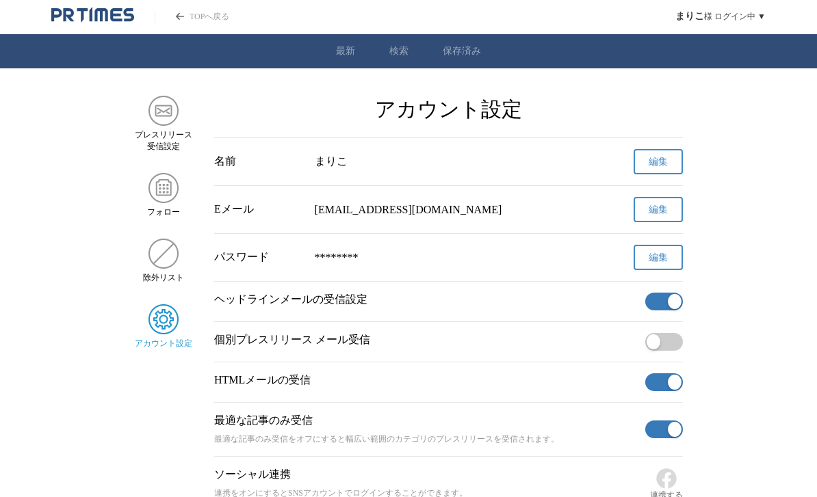
scroll to position [84, 0]
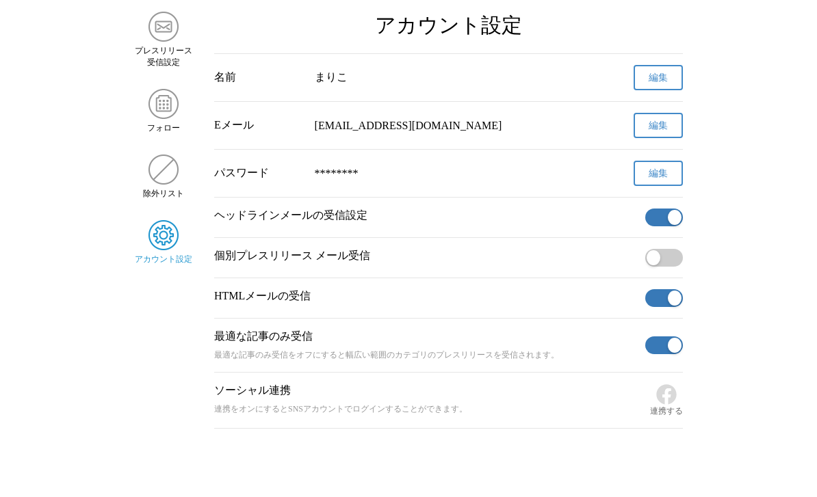
click at [653, 265] on span "button" at bounding box center [653, 257] width 14 height 15
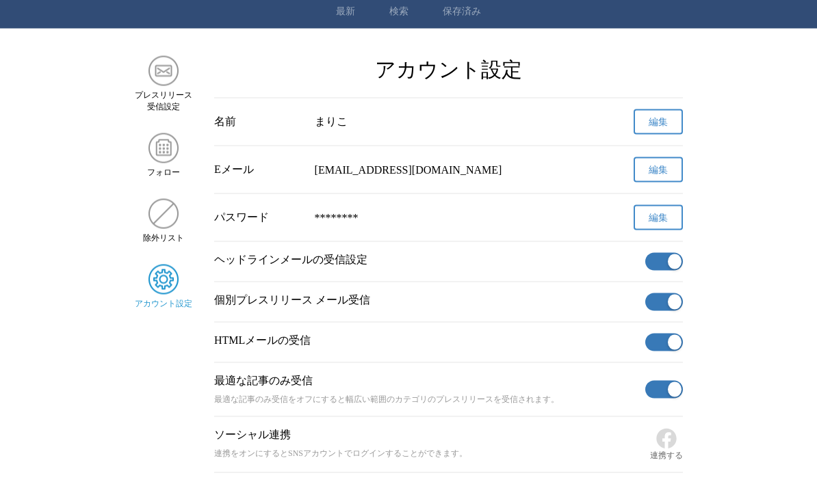
scroll to position [0, 0]
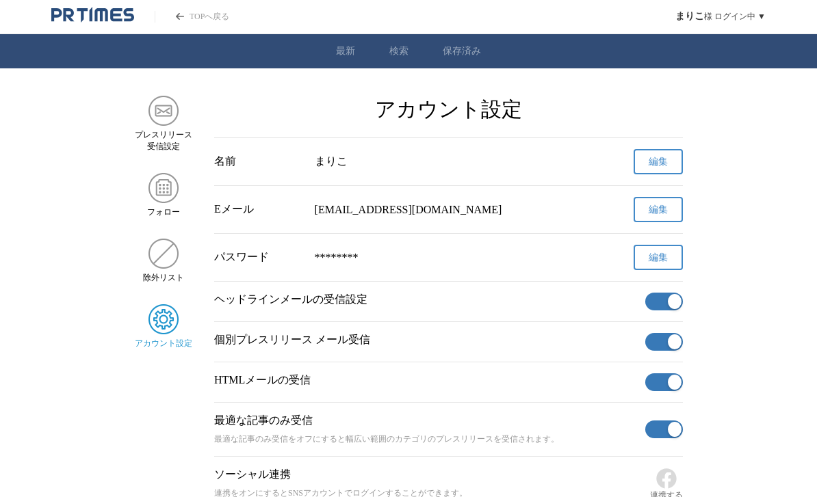
click at [90, 10] on icon "PR TIMESのトップページはこちら" at bounding box center [91, 14] width 3 height 14
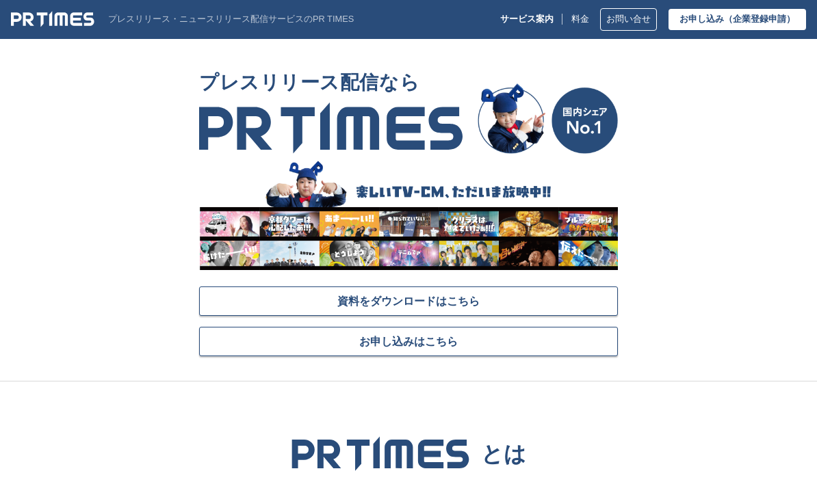
click at [571, 293] on link "資料をダウンロードはこちら" at bounding box center [408, 301] width 419 height 29
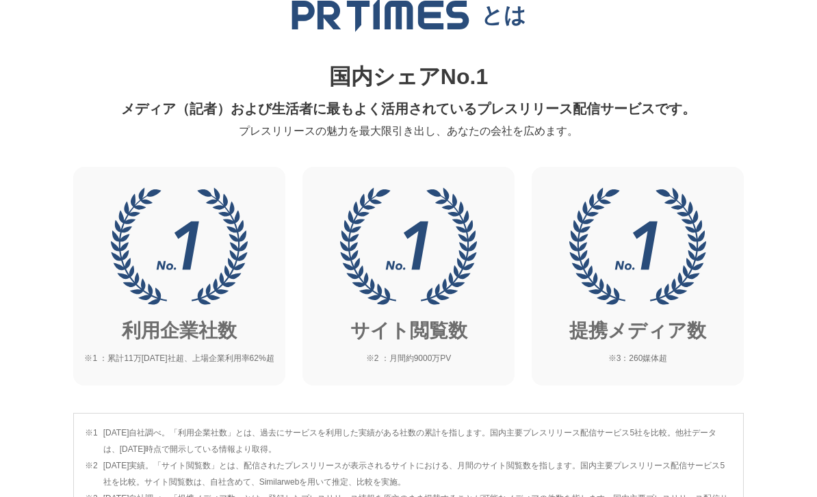
scroll to position [540, 0]
